Goal: Information Seeking & Learning: Learn about a topic

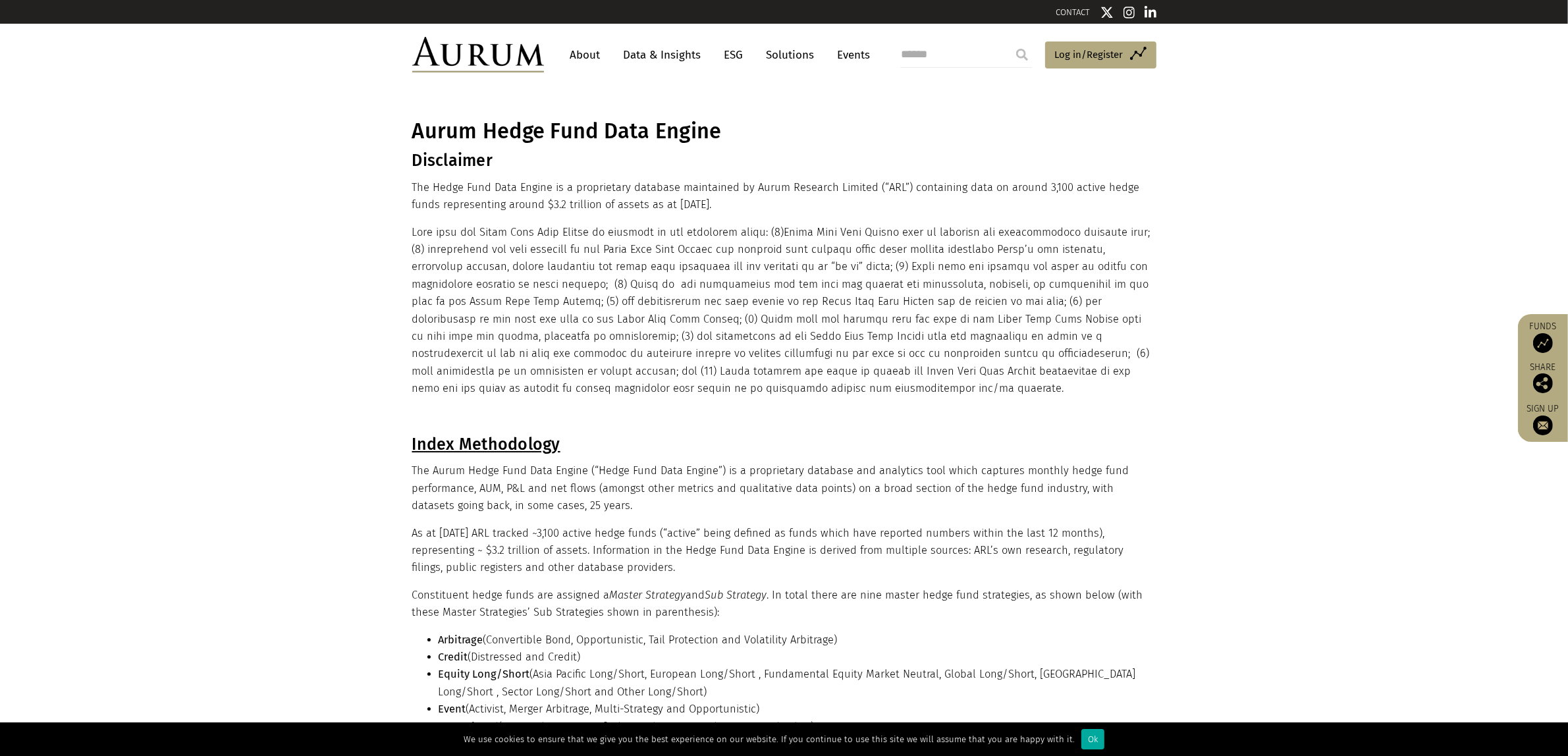
click at [688, 59] on link "Data & Insights" at bounding box center [663, 55] width 91 height 24
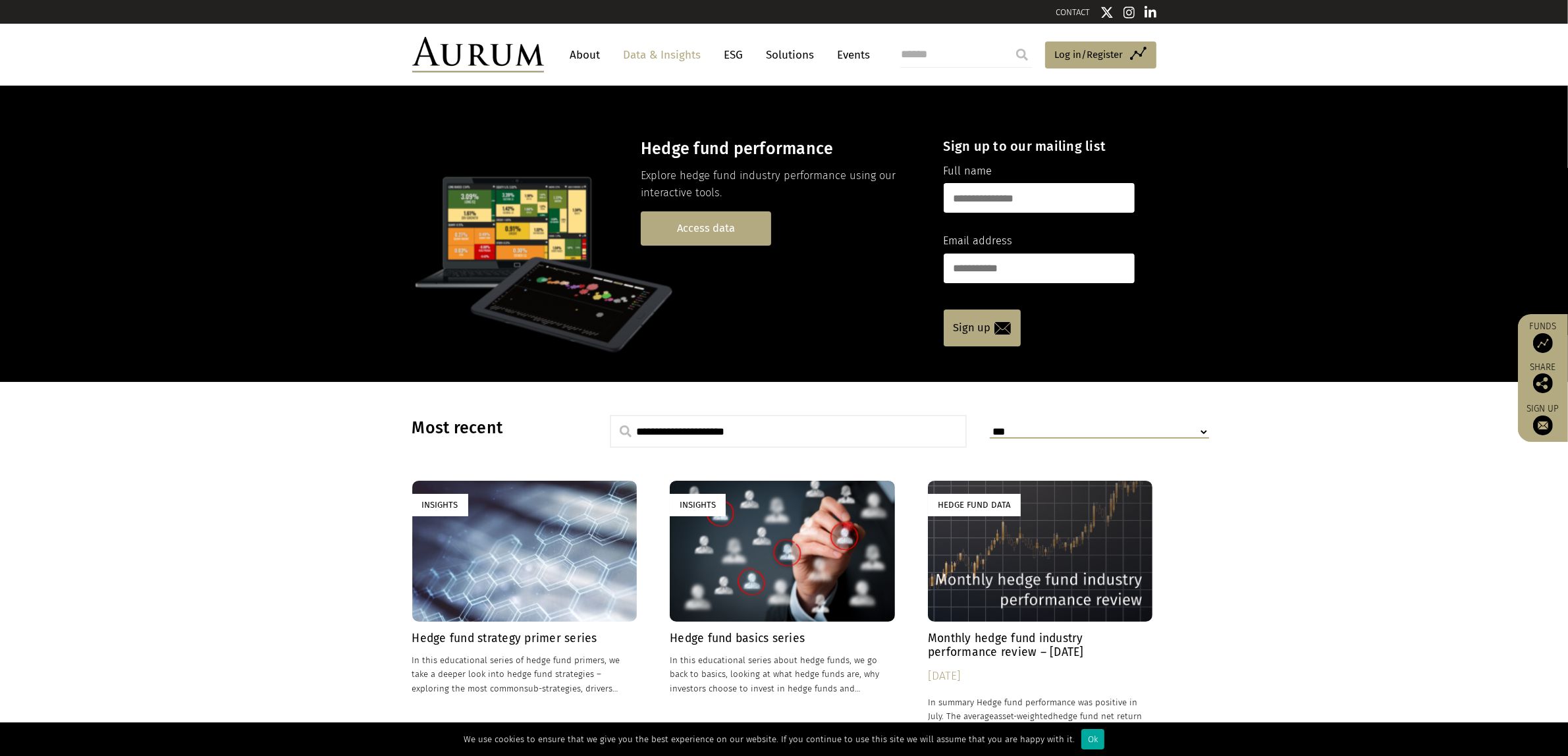
click at [739, 219] on link "Access data" at bounding box center [706, 228] width 130 height 33
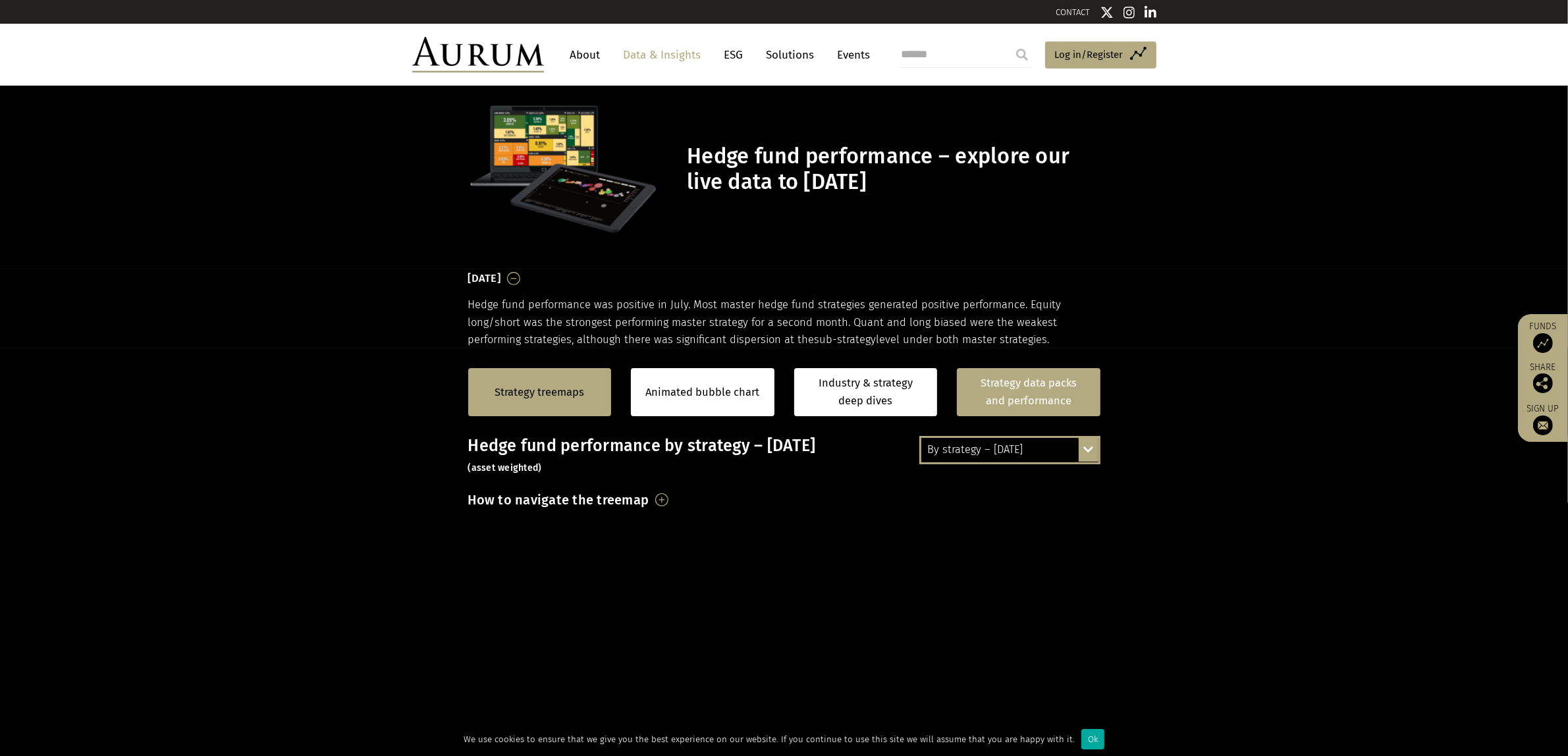
click at [1006, 386] on link "Strategy data packs and performance" at bounding box center [1028, 392] width 143 height 48
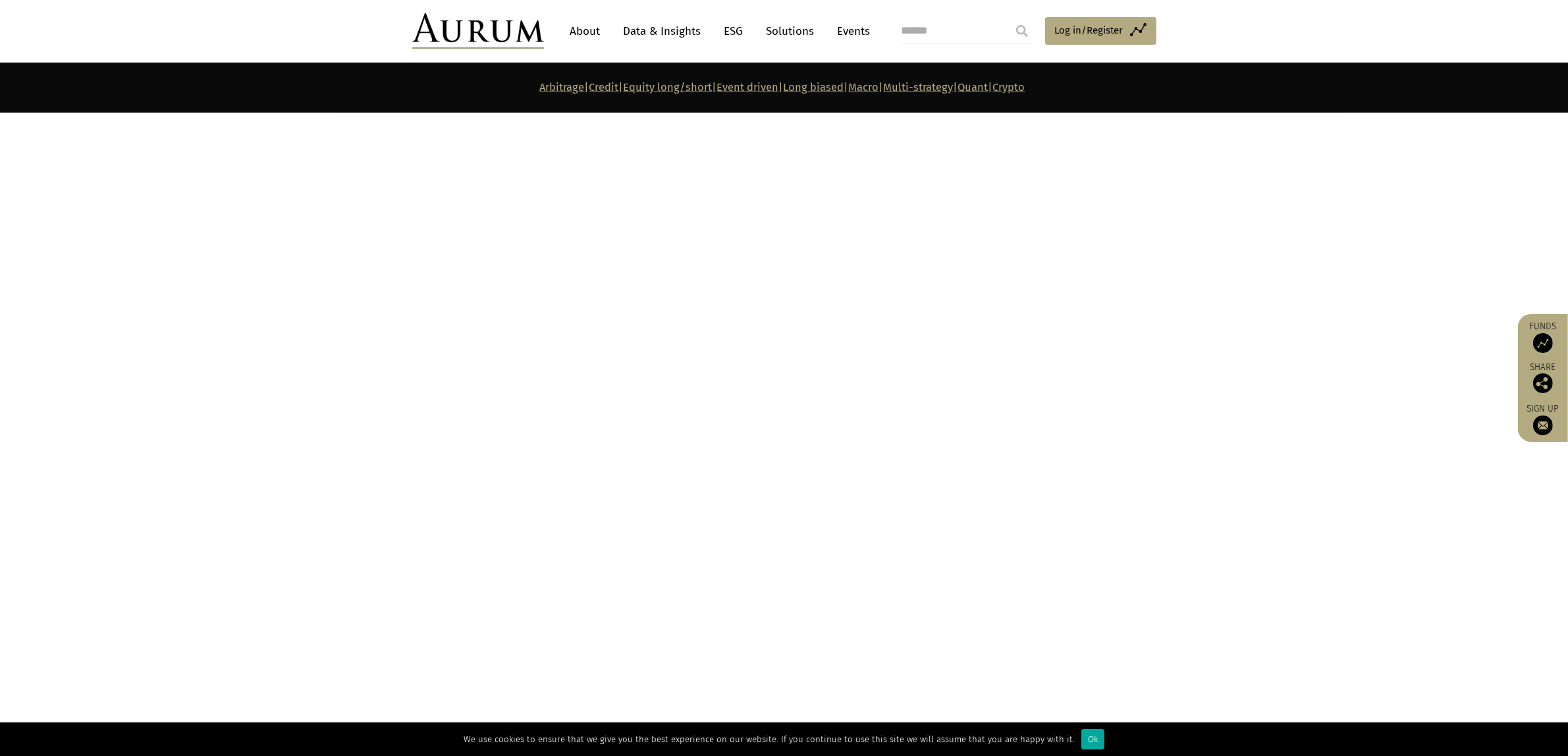
scroll to position [5102, 0]
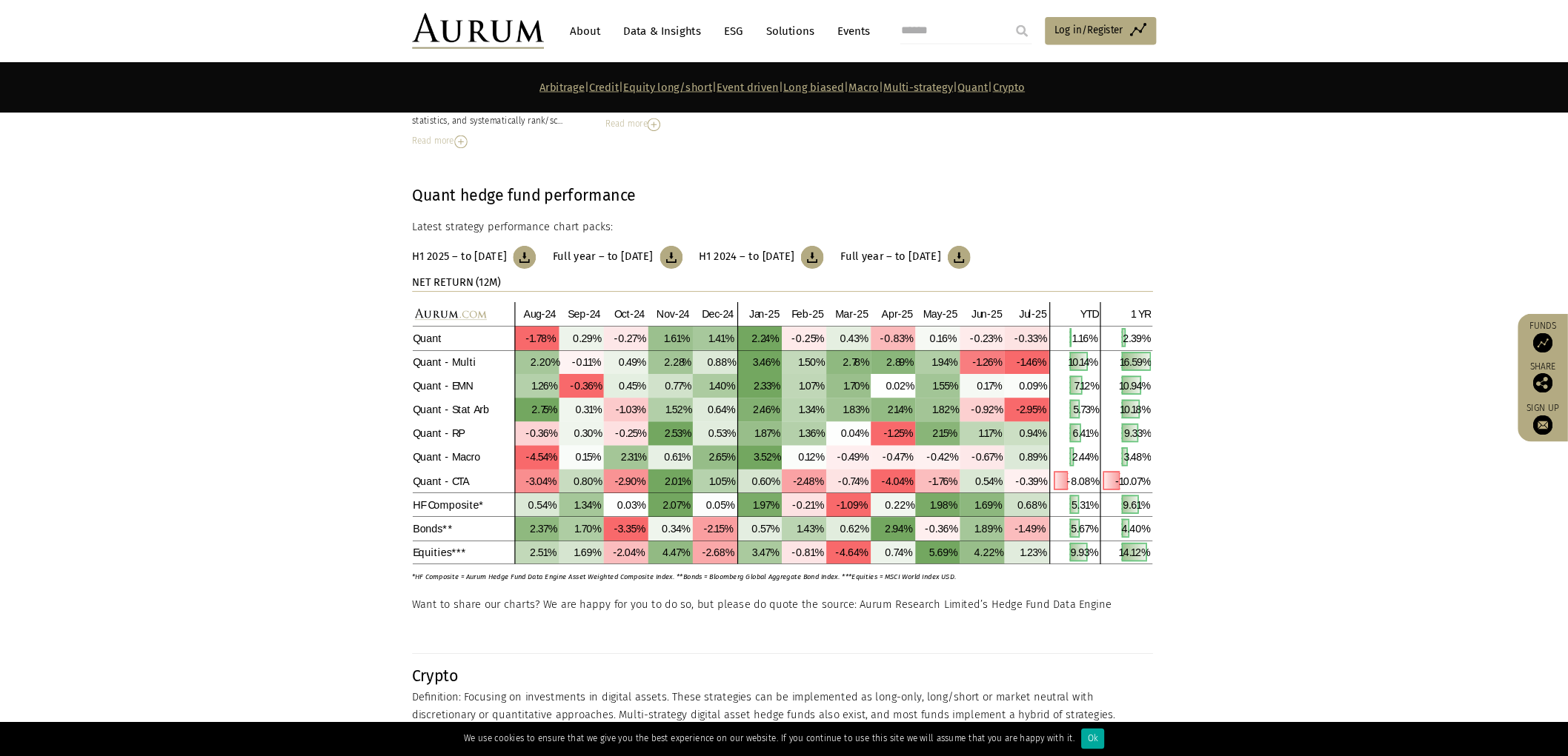
scroll to position [6850, 0]
